Goal: Obtain resource: Obtain resource

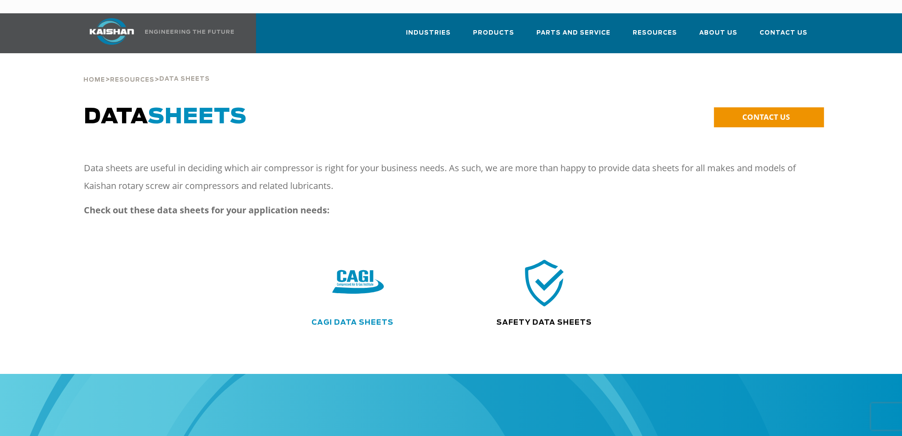
click at [365, 319] on link "CAGI Data Sheets" at bounding box center [352, 322] width 82 height 7
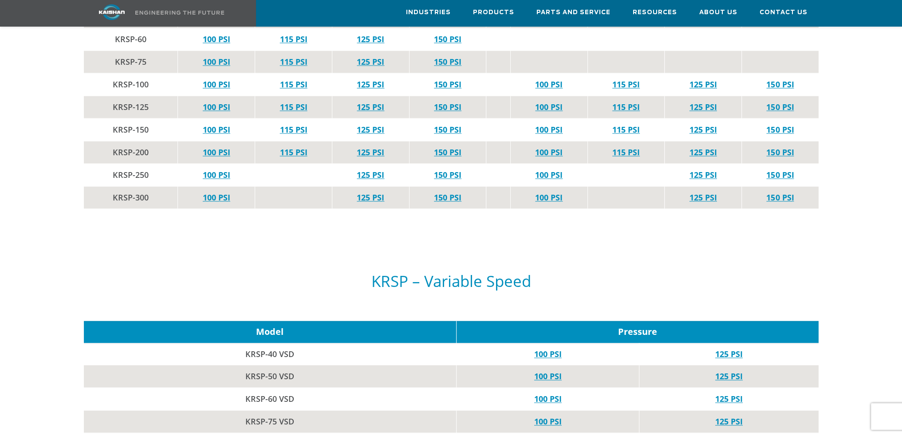
scroll to position [1996, 0]
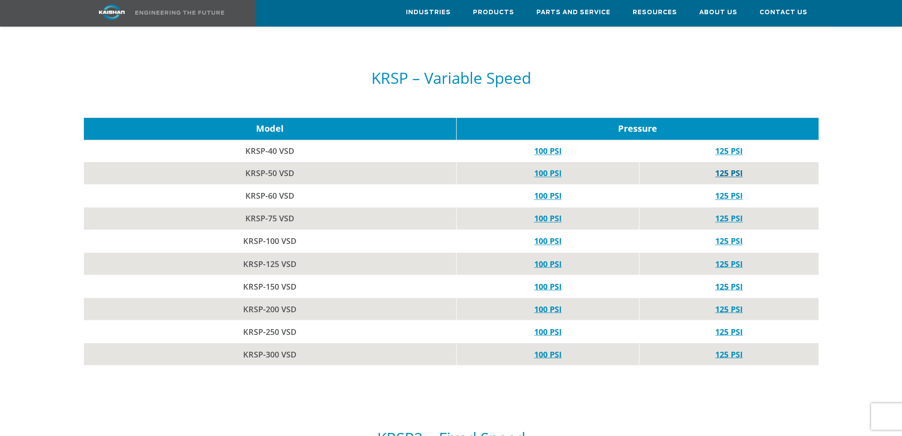
click at [727, 168] on link "125 PSI" at bounding box center [728, 173] width 27 height 11
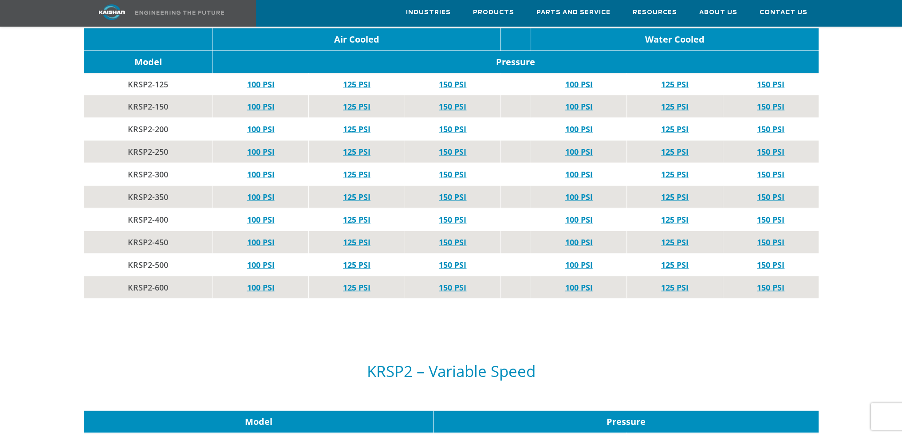
scroll to position [2617, 0]
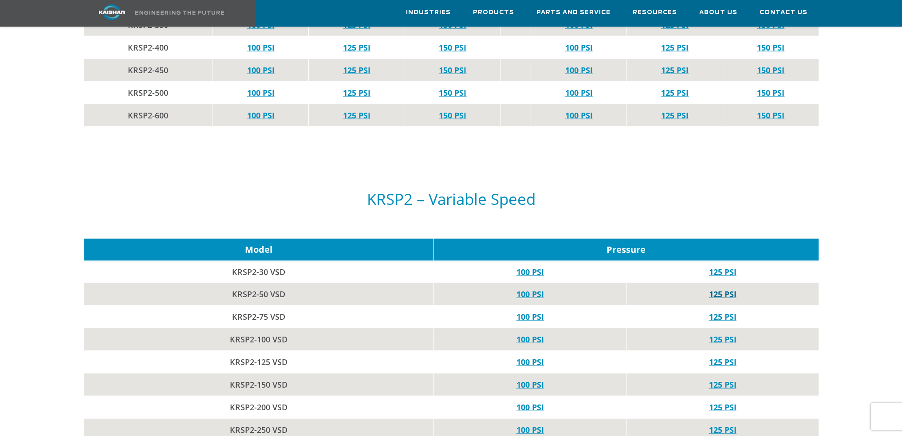
click at [717, 289] on link "125 PSI" at bounding box center [722, 294] width 27 height 11
